Goal: Task Accomplishment & Management: Manage account settings

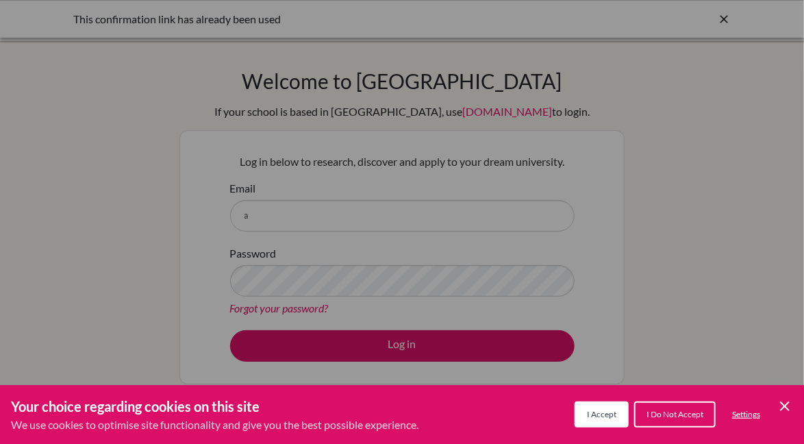
click at [604, 424] on button "I Accept" at bounding box center [601, 414] width 54 height 26
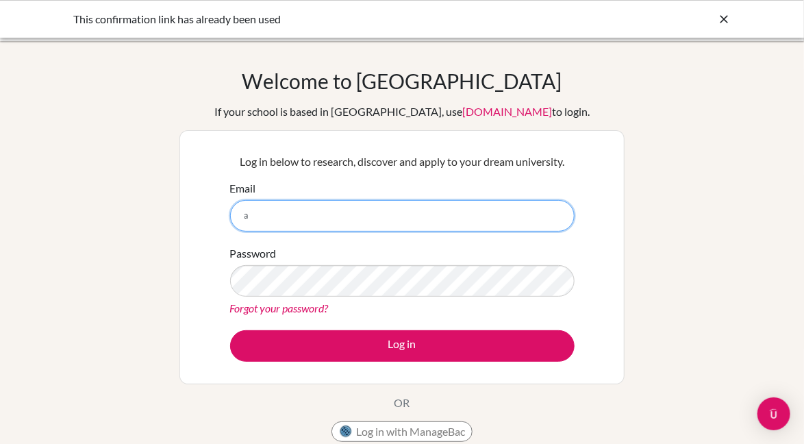
click at [496, 215] on input "a" at bounding box center [402, 215] width 344 height 31
click at [463, 217] on input "Email" at bounding box center [402, 215] width 344 height 31
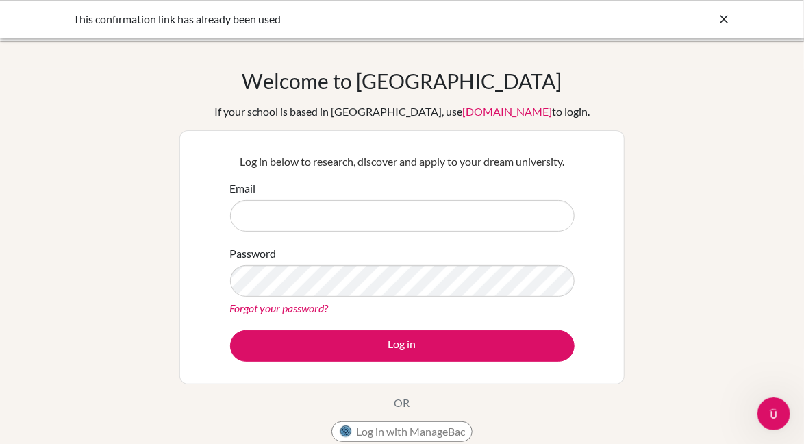
click at [691, 231] on div "Welcome to BridgeU If your school is based in China, use app.bridge-u.com.cn to…" at bounding box center [402, 292] width 804 height 448
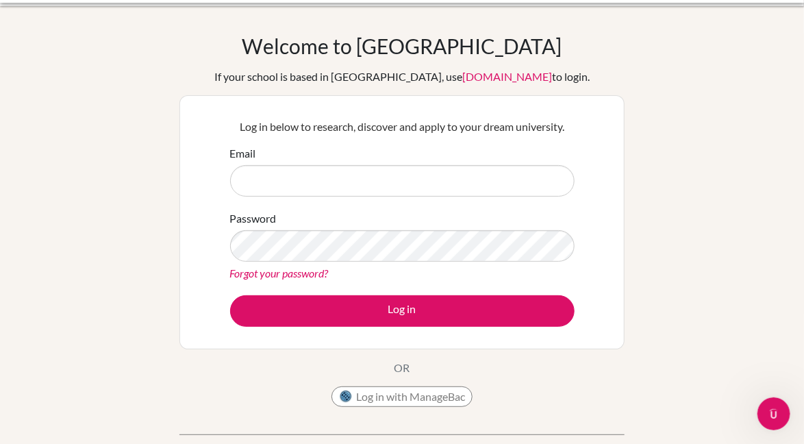
scroll to position [25, 0]
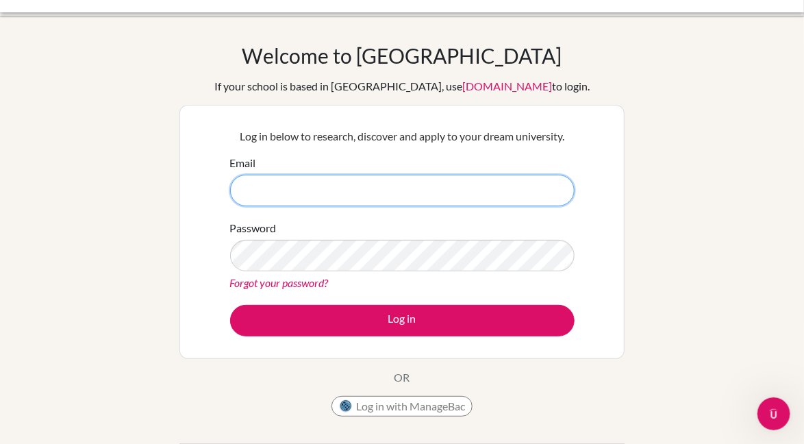
click at [546, 194] on input "Email" at bounding box center [402, 190] width 344 height 31
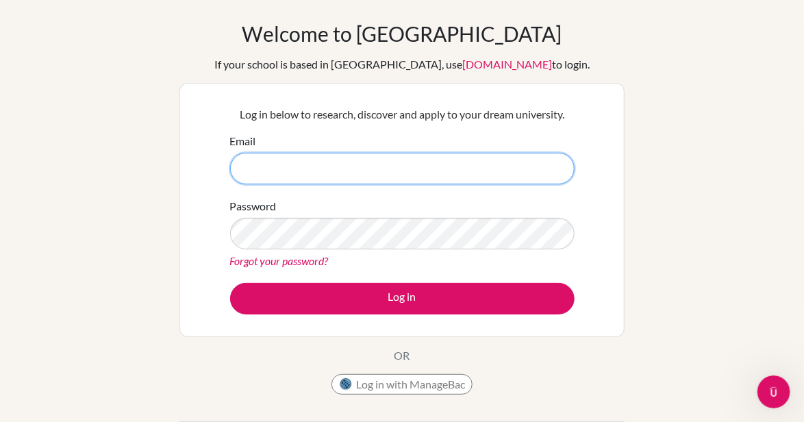
scroll to position [37, 0]
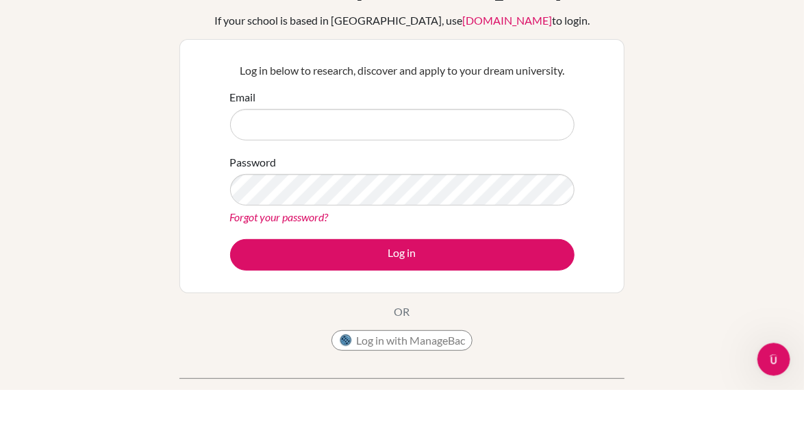
click at [639, 155] on div "Welcome to BridgeU If your school is based in China, use app.bridge-u.com.cn to…" at bounding box center [402, 255] width 804 height 448
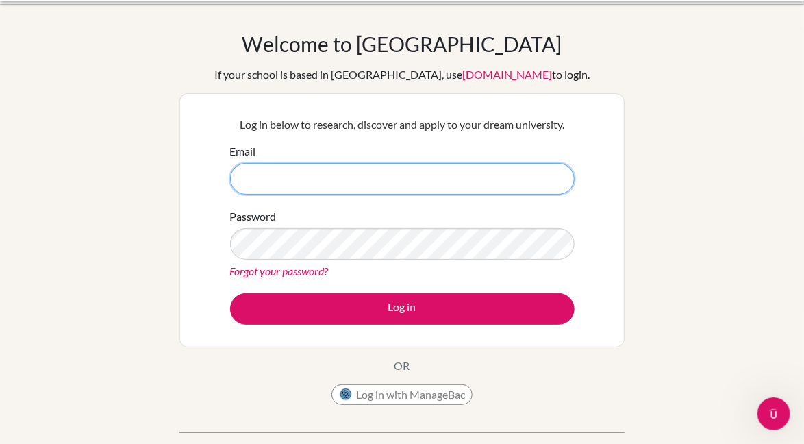
click at [527, 177] on input "Email" at bounding box center [402, 178] width 344 height 31
type input "A"
click at [538, 177] on input "Email" at bounding box center [402, 178] width 344 height 31
type input "[EMAIL_ADDRESS][DOMAIN_NAME]"
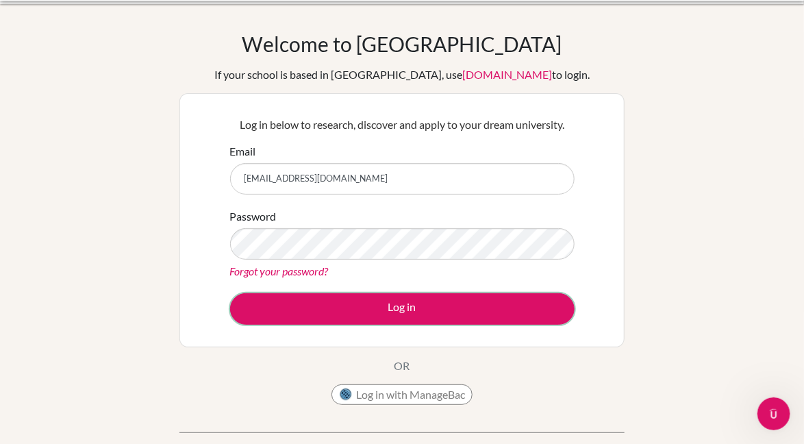
click at [555, 295] on button "Log in" at bounding box center [402, 308] width 344 height 31
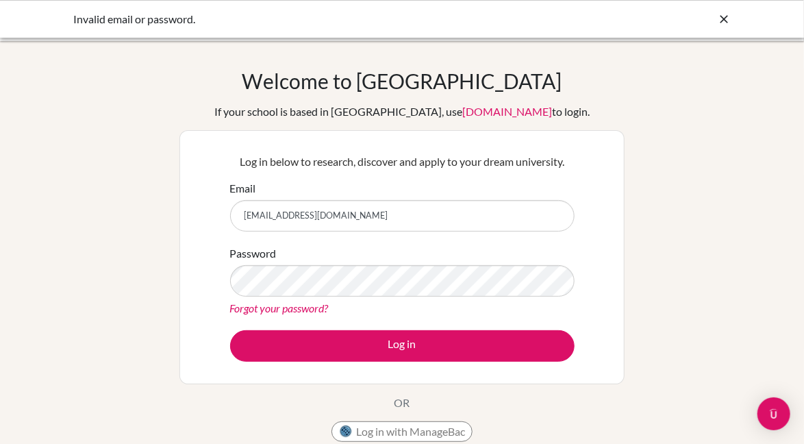
click at [736, 123] on div "Welcome to BridgeU If your school is based in China, use app.bridge-u.com.cn to…" at bounding box center [402, 292] width 804 height 448
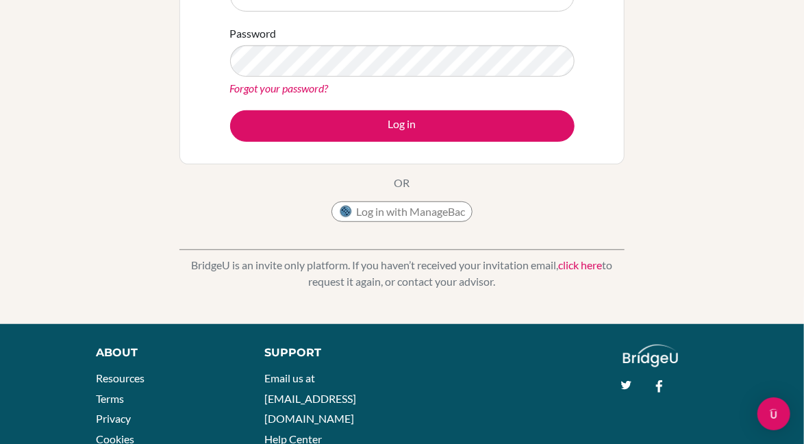
scroll to position [272, 0]
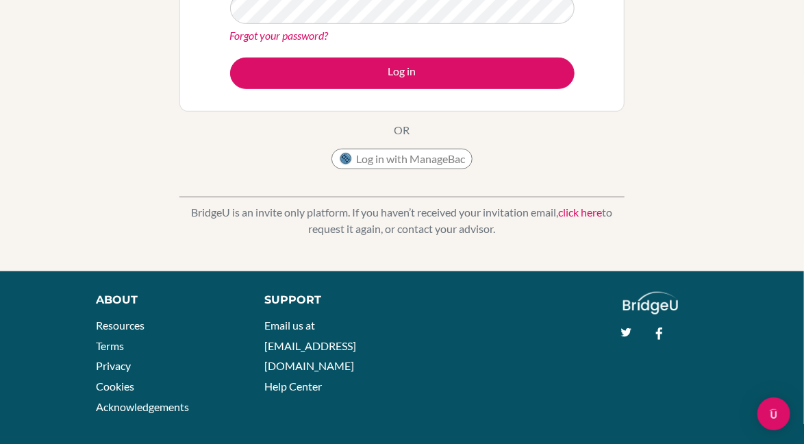
click at [594, 209] on link "click here" at bounding box center [581, 211] width 44 height 13
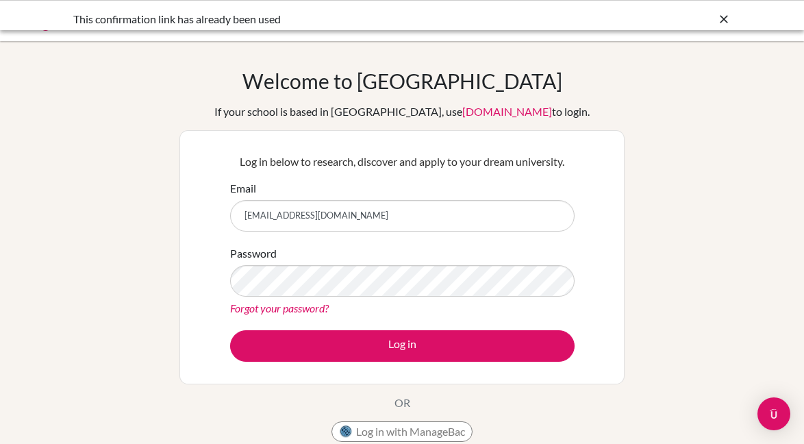
scroll to position [37, 0]
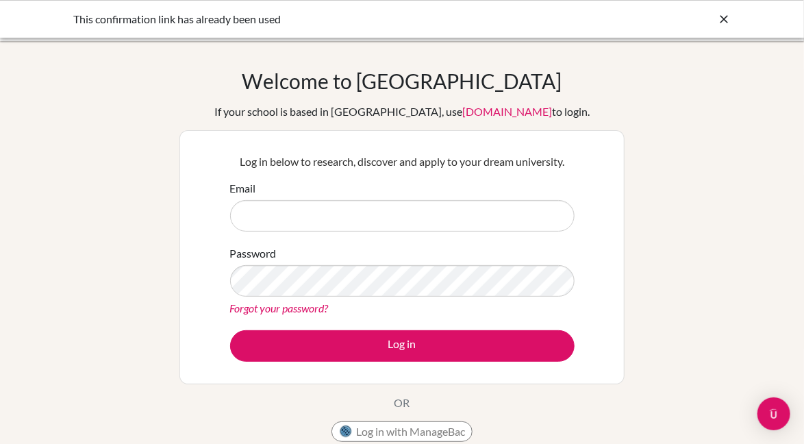
click at [357, 214] on input "Email" at bounding box center [402, 215] width 344 height 31
type input "[EMAIL_ADDRESS][DOMAIN_NAME]"
click at [326, 309] on link "Forgot your password?" at bounding box center [279, 307] width 99 height 13
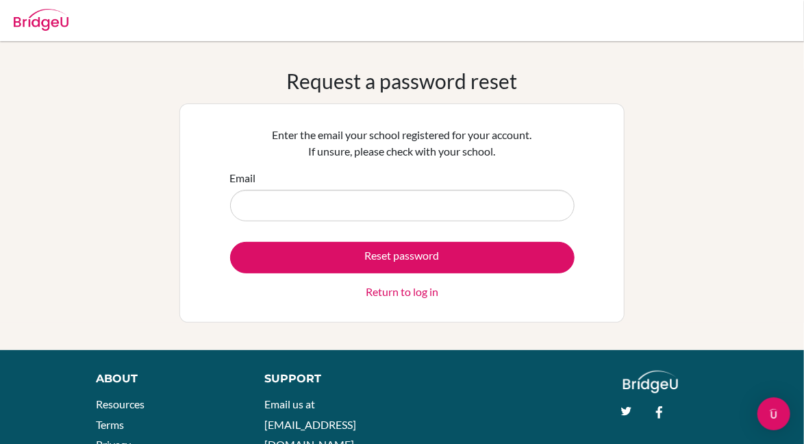
click at [541, 201] on input "Email" at bounding box center [402, 205] width 344 height 31
type input "[EMAIL_ADDRESS][DOMAIN_NAME]"
click at [75, 370] on div "About Resources Terms Privacy Cookies Acknowledgements Support Email us at [EMA…" at bounding box center [402, 436] width 804 height 132
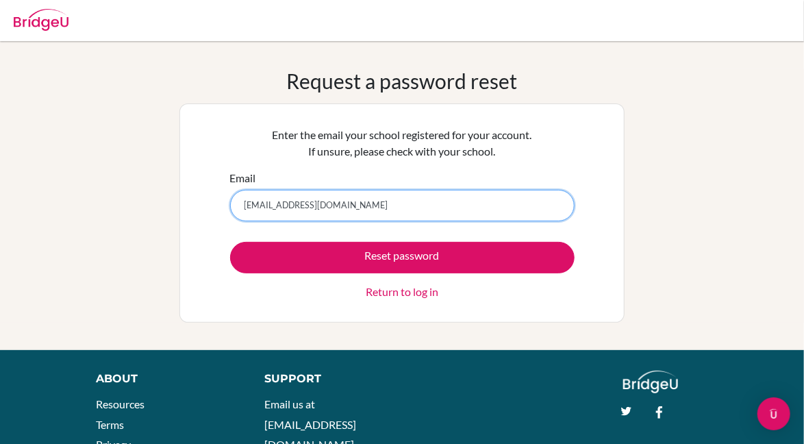
click at [522, 208] on input "[EMAIL_ADDRESS][DOMAIN_NAME]" at bounding box center [402, 205] width 344 height 31
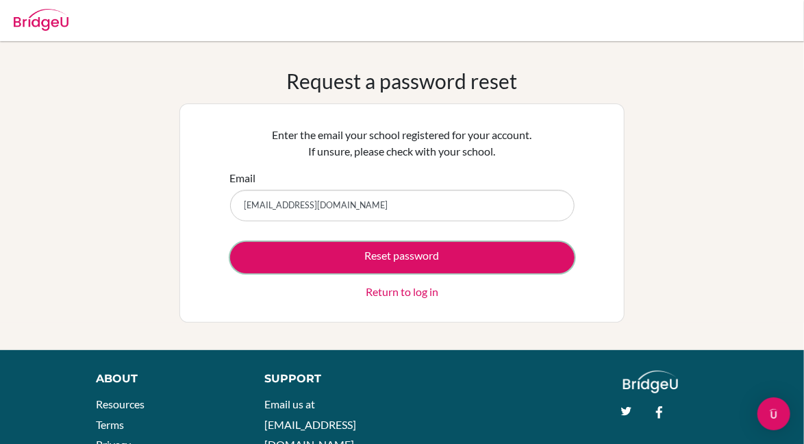
click at [540, 266] on button "Reset password" at bounding box center [402, 257] width 344 height 31
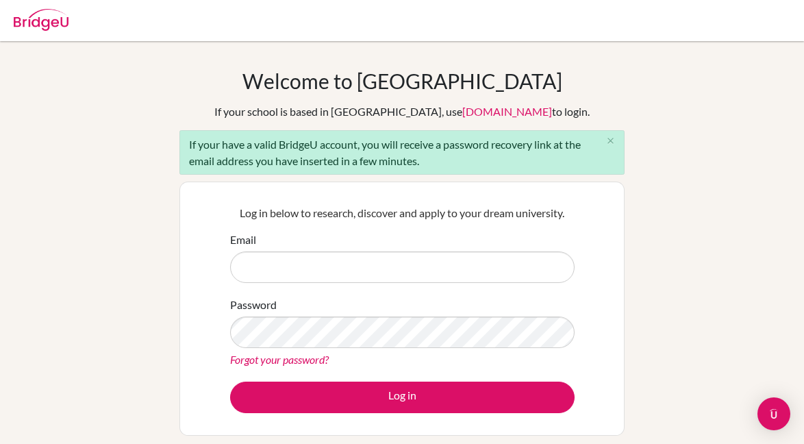
click at [513, 267] on input "Email" at bounding box center [402, 266] width 344 height 31
type input "[EMAIL_ADDRESS][DOMAIN_NAME]"
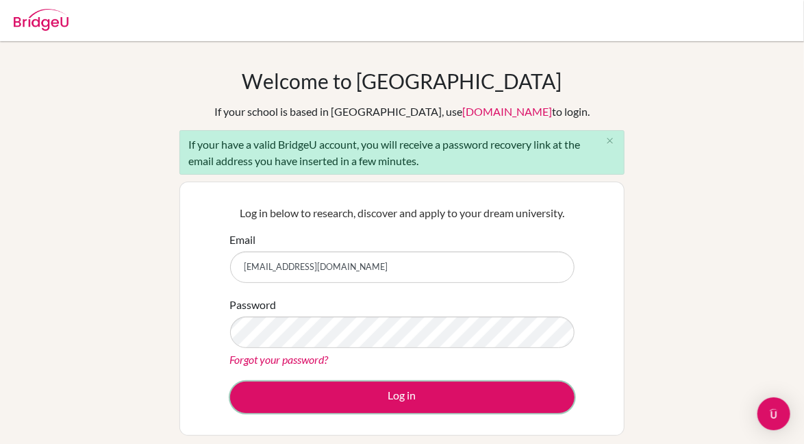
click at [522, 392] on button "Log in" at bounding box center [402, 396] width 344 height 31
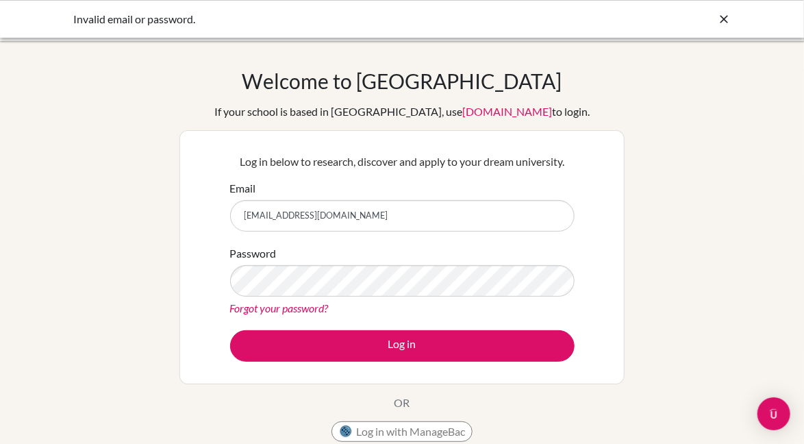
click at [387, 218] on input "[EMAIL_ADDRESS][DOMAIN_NAME]" at bounding box center [402, 215] width 344 height 31
click at [320, 216] on input "[EMAIL_ADDRESS][DOMAIN_NAME]" at bounding box center [402, 215] width 344 height 31
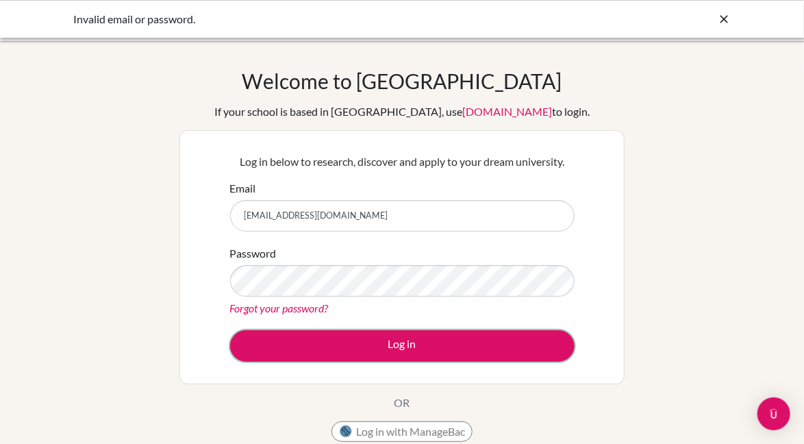
click at [505, 355] on button "Log in" at bounding box center [402, 345] width 344 height 31
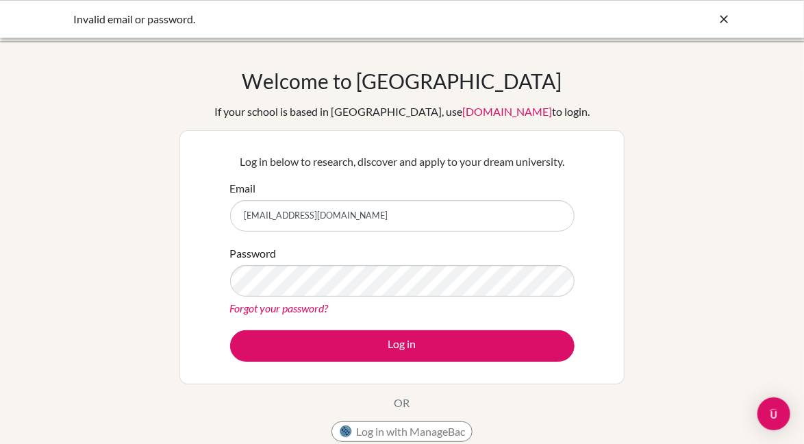
click at [322, 305] on link "Forgot your password?" at bounding box center [279, 307] width 99 height 13
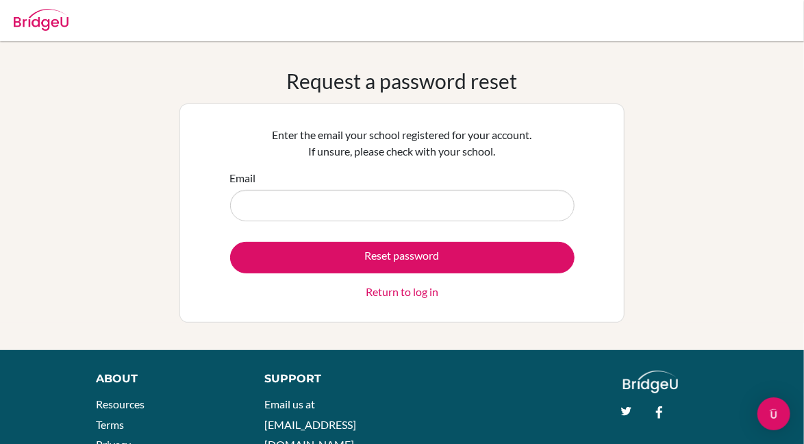
click at [450, 204] on input "Email" at bounding box center [402, 205] width 344 height 31
type input "[EMAIL_ADDRESS][DOMAIN_NAME]"
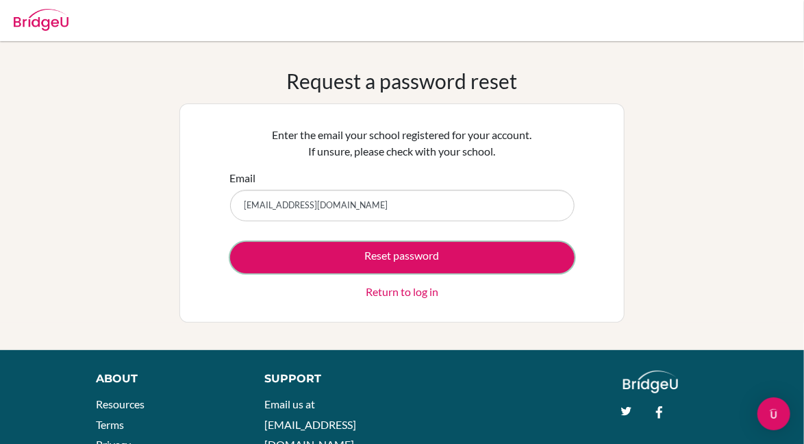
click at [531, 266] on button "Reset password" at bounding box center [402, 257] width 344 height 31
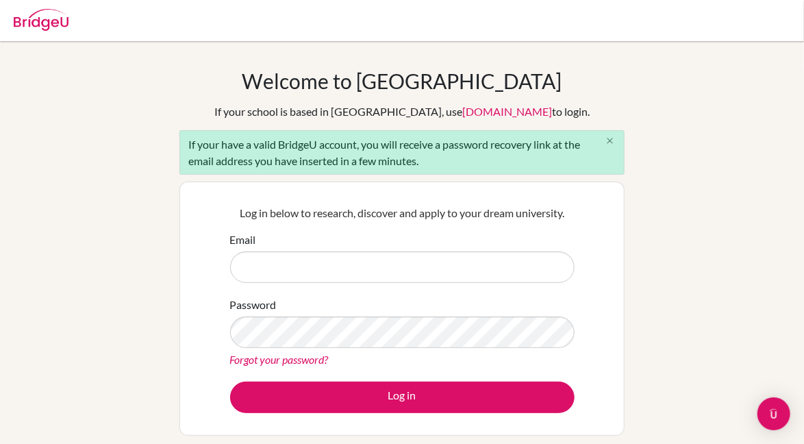
click at [623, 139] on button "close" at bounding box center [609, 141] width 27 height 21
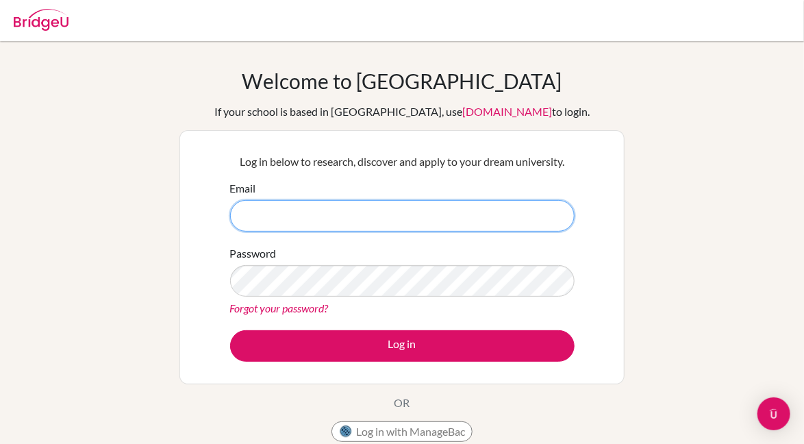
click at [495, 216] on input "Email" at bounding box center [402, 215] width 344 height 31
type input "Dyroth666"
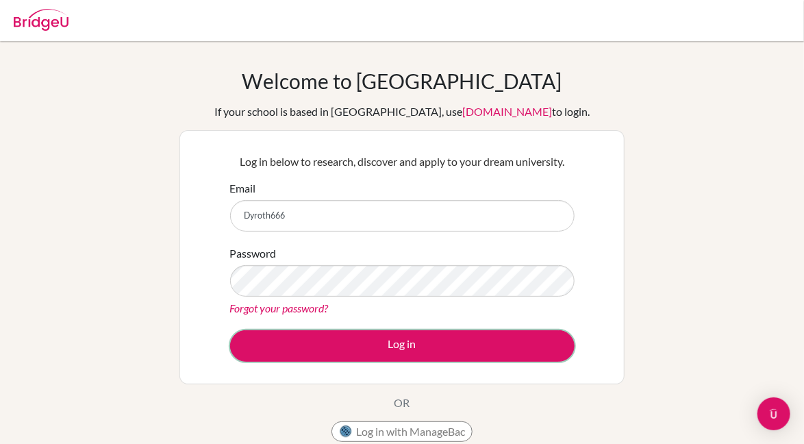
click at [406, 344] on button "Log in" at bounding box center [402, 345] width 344 height 31
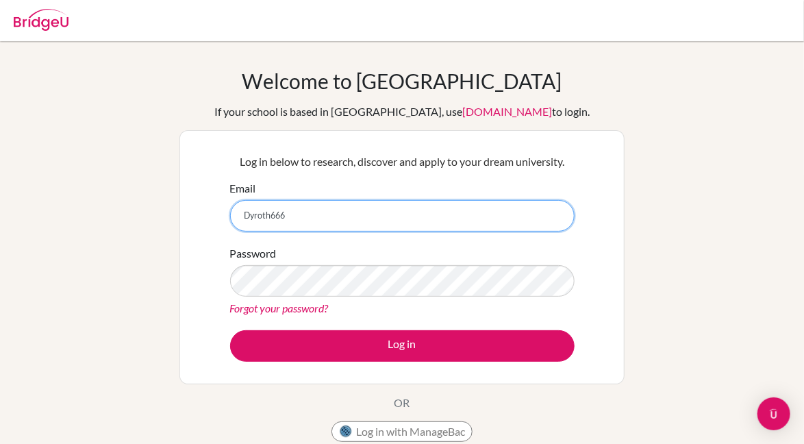
click at [476, 204] on input "Dyroth666" at bounding box center [402, 215] width 344 height 31
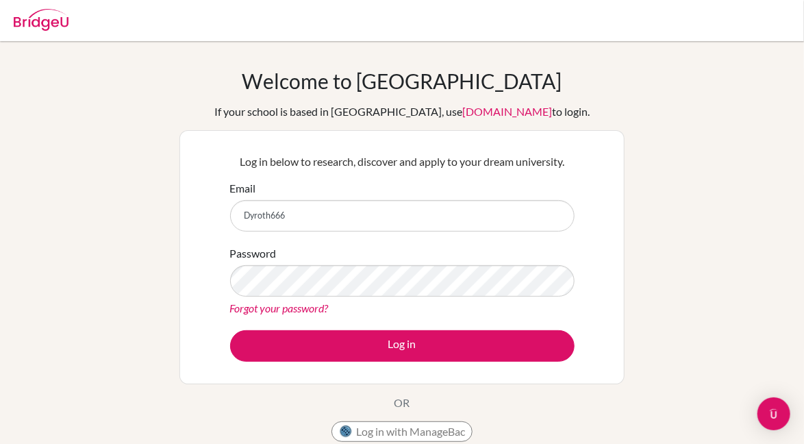
click at [626, 157] on div "Welcome to [GEOGRAPHIC_DATA] If your school is based in [GEOGRAPHIC_DATA], use …" at bounding box center [402, 292] width 804 height 448
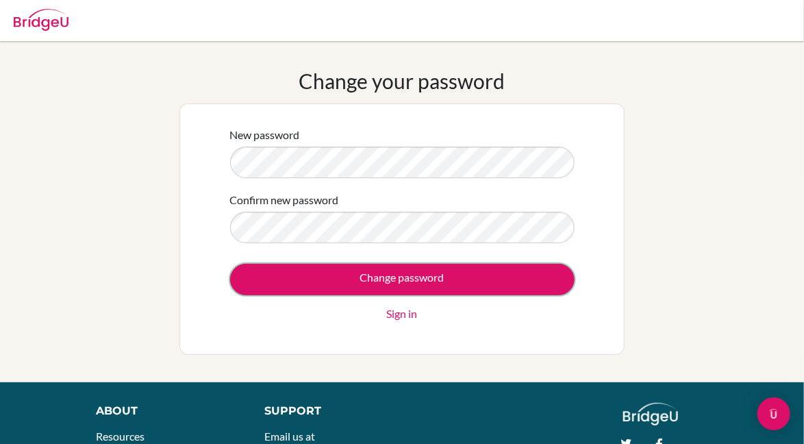
click at [526, 274] on input "Change password" at bounding box center [402, 279] width 344 height 31
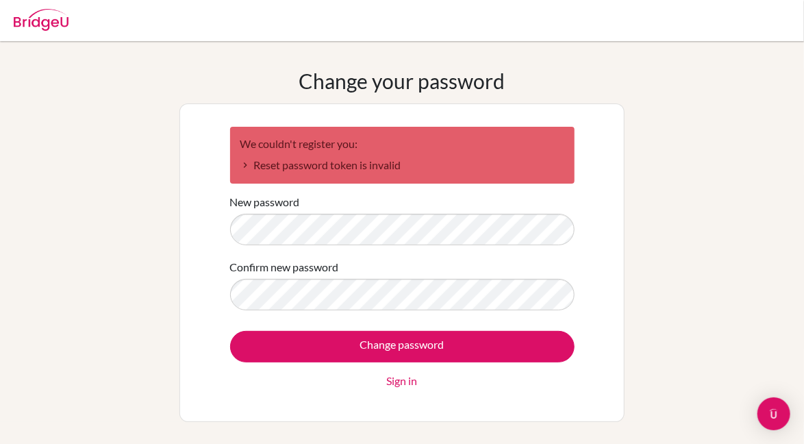
click at [403, 383] on link "Sign in" at bounding box center [402, 380] width 31 height 16
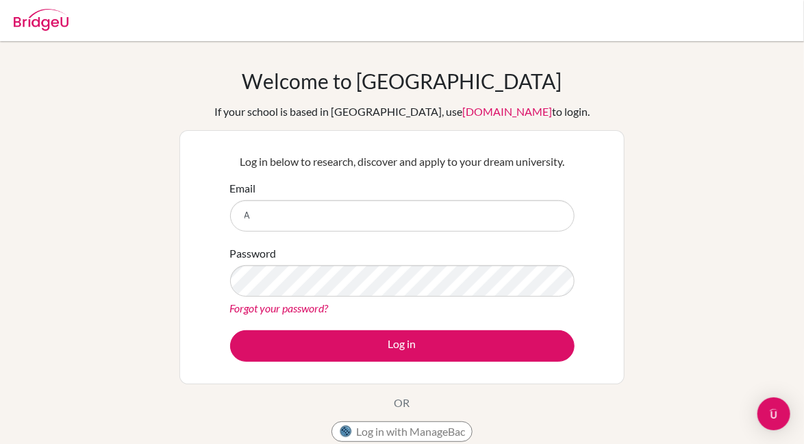
type input "ariasenalexander@gmail.com"
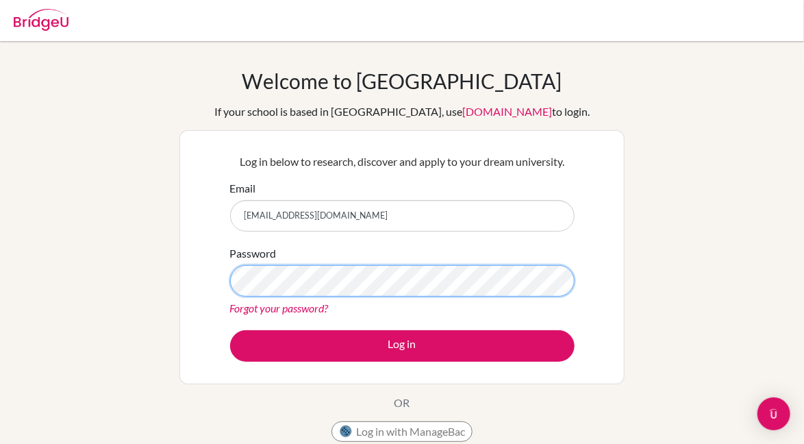
click at [230, 330] on button "Log in" at bounding box center [402, 345] width 344 height 31
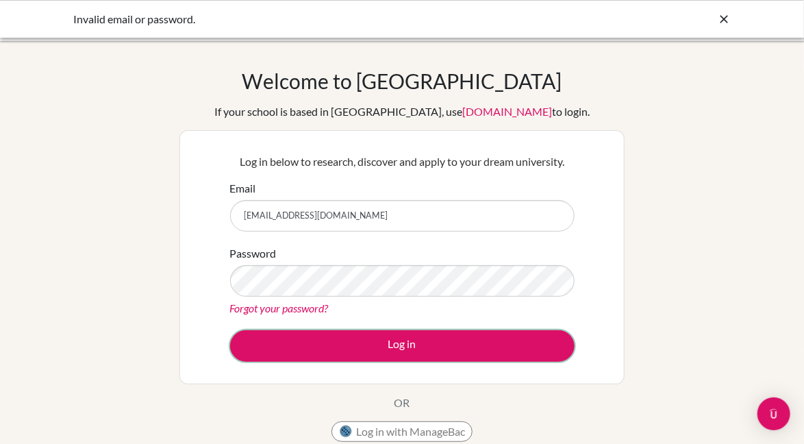
click at [528, 349] on button "Log in" at bounding box center [402, 345] width 344 height 31
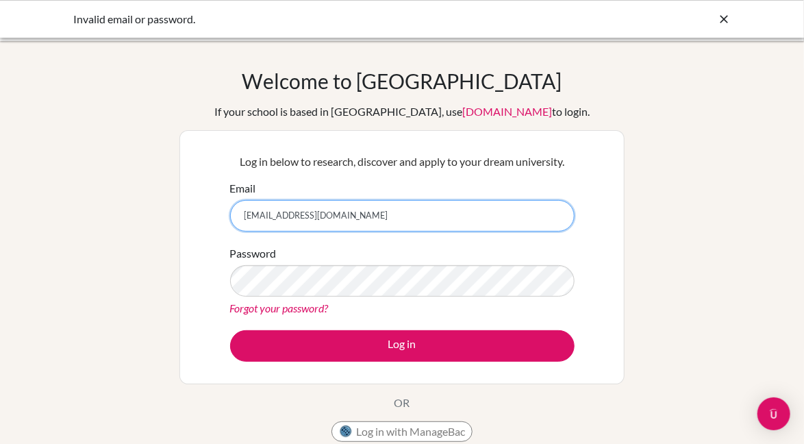
click at [496, 219] on input "[EMAIL_ADDRESS][DOMAIN_NAME]" at bounding box center [402, 215] width 344 height 31
click at [502, 219] on input "[EMAIL_ADDRESS][DOMAIN_NAME]" at bounding box center [402, 215] width 344 height 31
click at [511, 215] on input "[EMAIL_ADDRESS][DOMAIN_NAME]" at bounding box center [402, 215] width 344 height 31
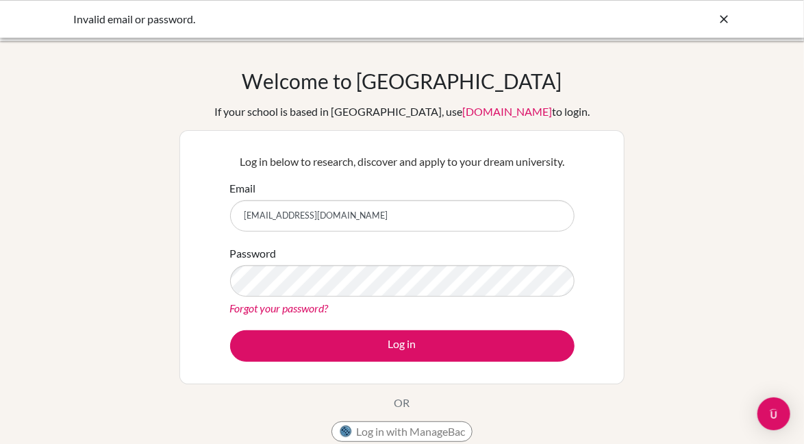
click at [483, 310] on div "Forgot your password?" at bounding box center [402, 308] width 344 height 16
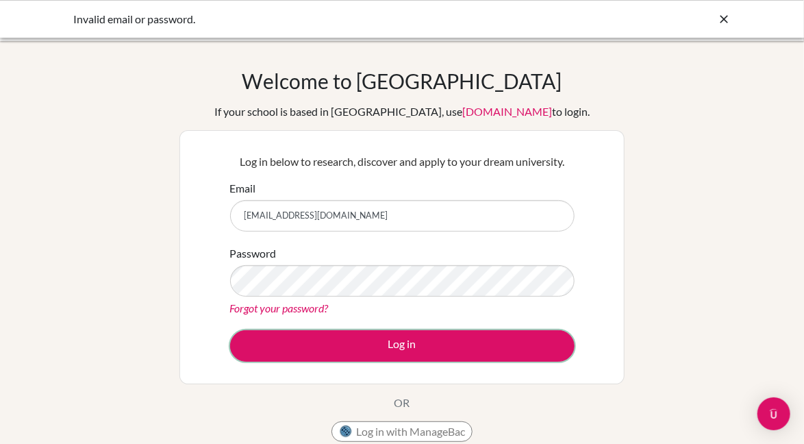
click at [539, 331] on button "Log in" at bounding box center [402, 345] width 344 height 31
click at [536, 351] on button "Log in" at bounding box center [402, 345] width 344 height 31
click at [496, 353] on button "Log in" at bounding box center [402, 345] width 344 height 31
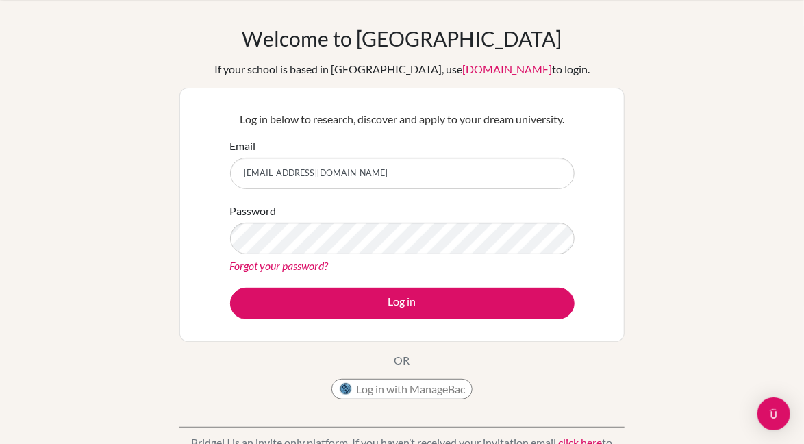
scroll to position [42, 0]
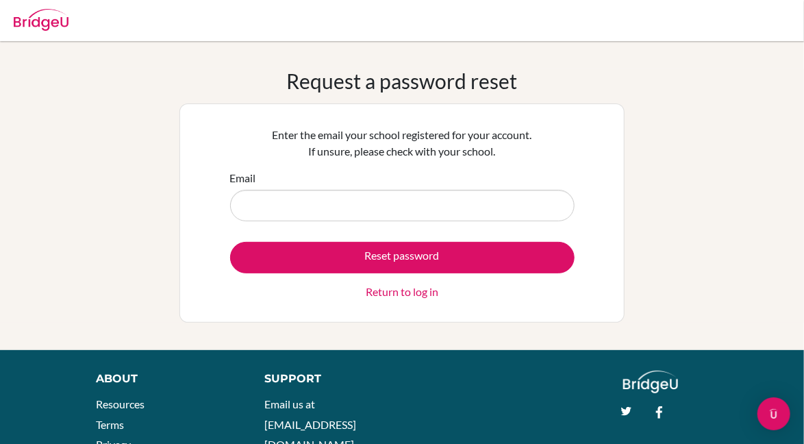
click at [534, 209] on input "Email" at bounding box center [402, 205] width 344 height 31
type input "[EMAIL_ADDRESS][DOMAIN_NAME]"
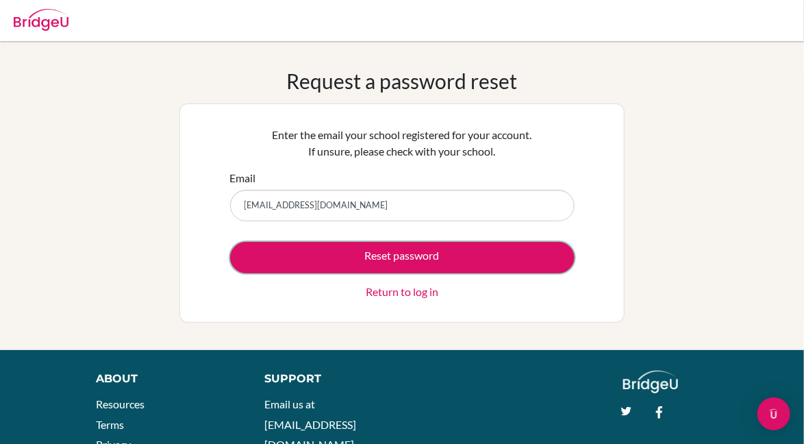
click at [522, 264] on button "Reset password" at bounding box center [402, 257] width 344 height 31
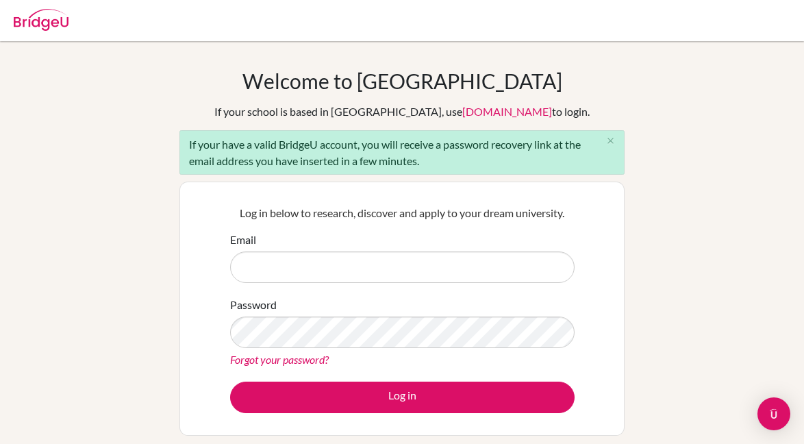
click at [548, 269] on input "Email" at bounding box center [402, 266] width 344 height 31
click at [574, 260] on div "Email" at bounding box center [402, 256] width 344 height 51
click at [300, 360] on link "Forgot your password?" at bounding box center [279, 359] width 99 height 13
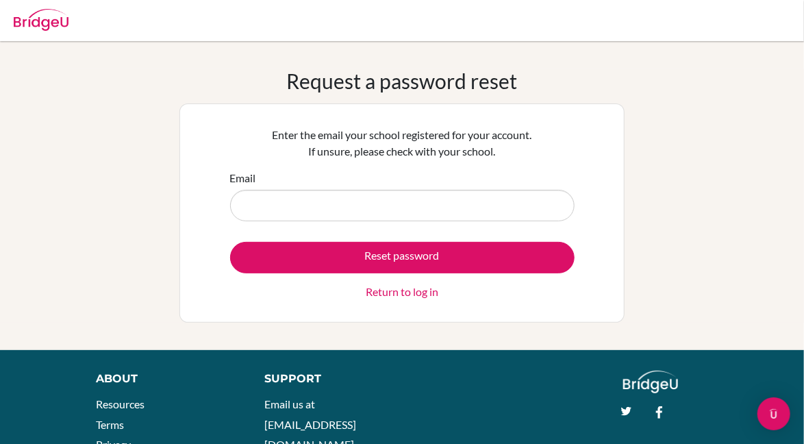
click at [730, 212] on div "Request a password reset Enter the email your school registered for your accoun…" at bounding box center [402, 195] width 804 height 254
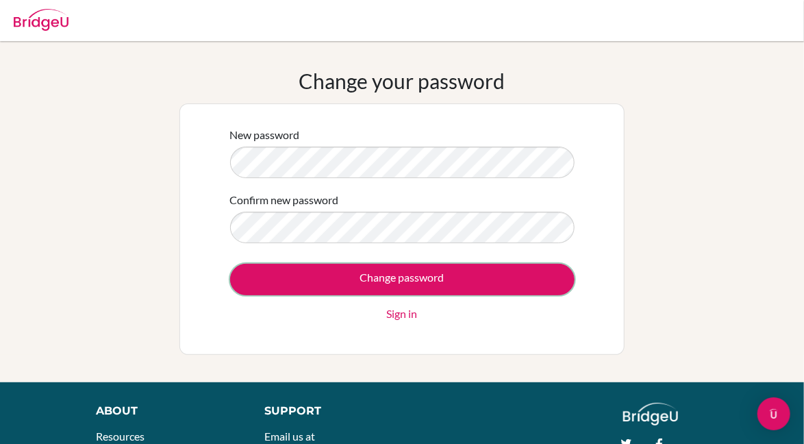
click at [555, 268] on input "Change password" at bounding box center [402, 279] width 344 height 31
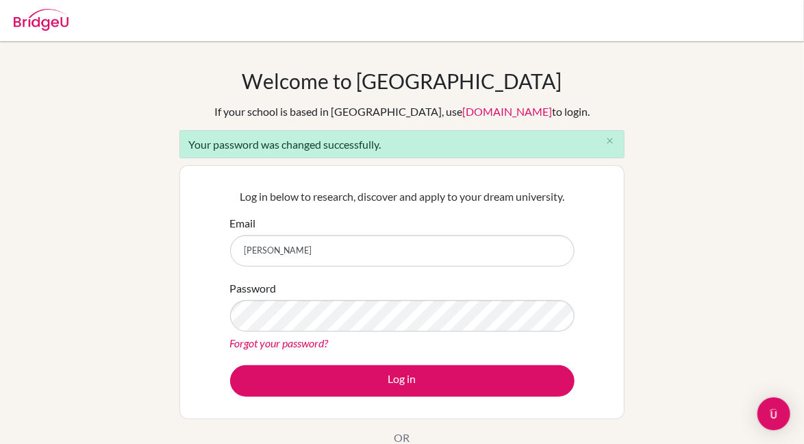
type input "[EMAIL_ADDRESS][DOMAIN_NAME]"
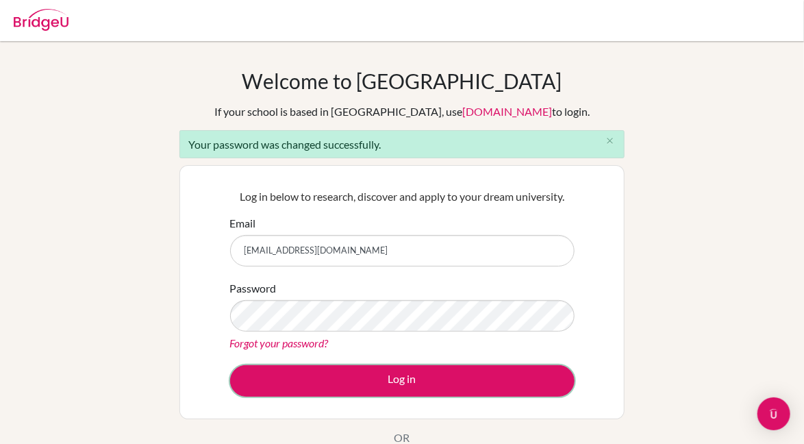
click at [518, 379] on button "Log in" at bounding box center [402, 380] width 344 height 31
